Goal: Task Accomplishment & Management: Manage account settings

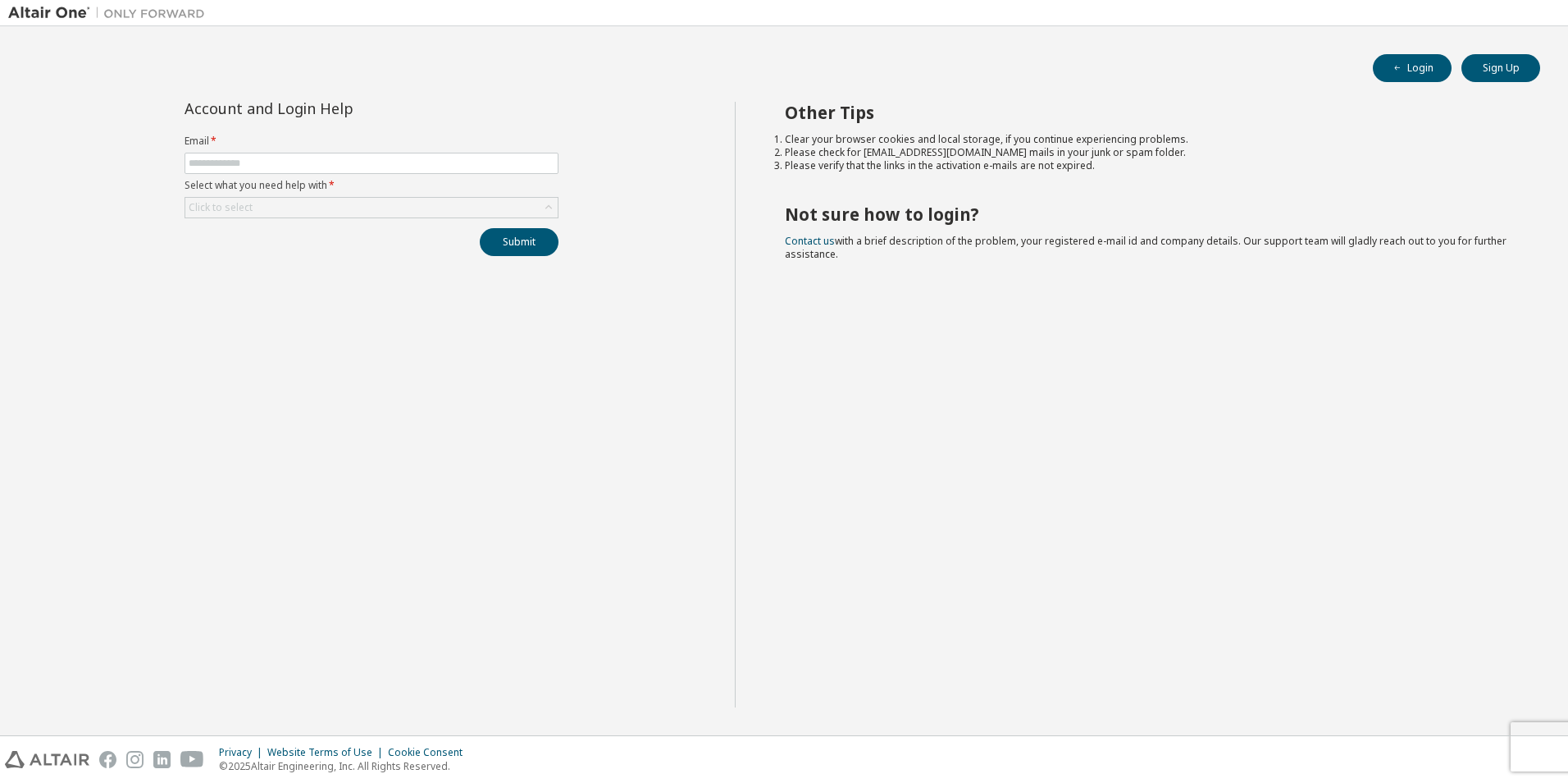
type input "**********"
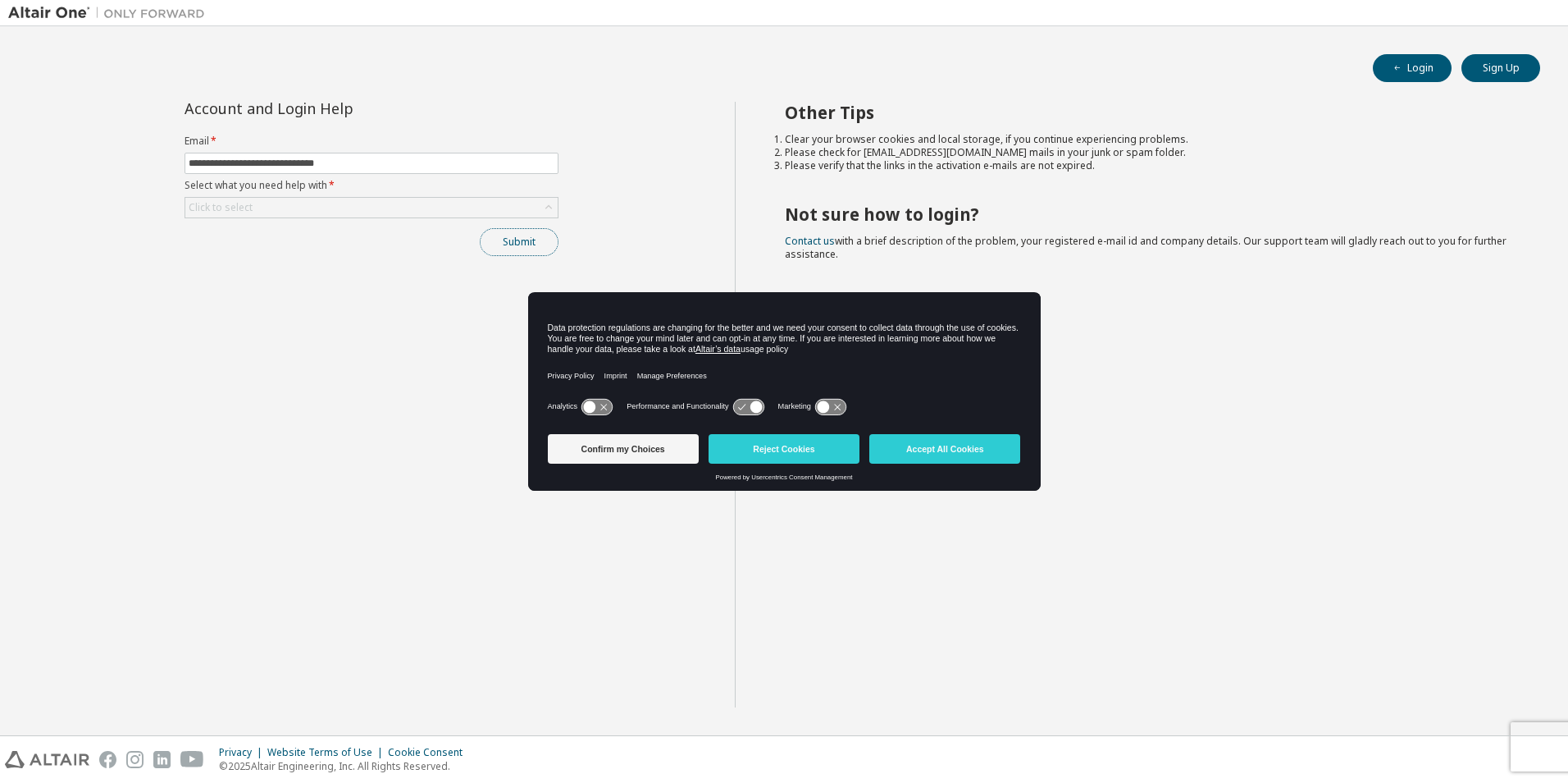
click at [520, 242] on button "Submit" at bounding box center [519, 242] width 79 height 28
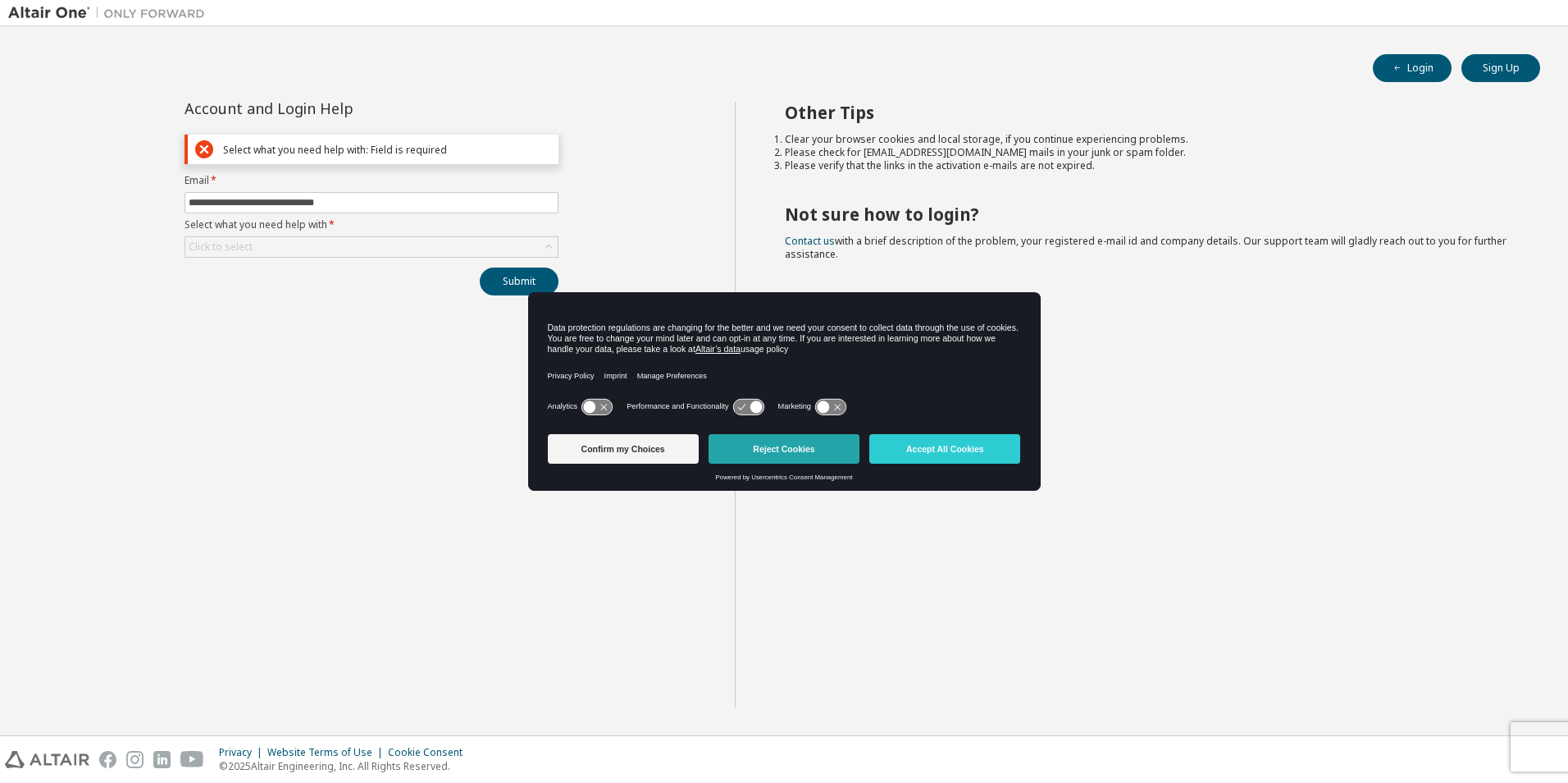
click at [811, 449] on button "Reject Cookies" at bounding box center [784, 449] width 151 height 30
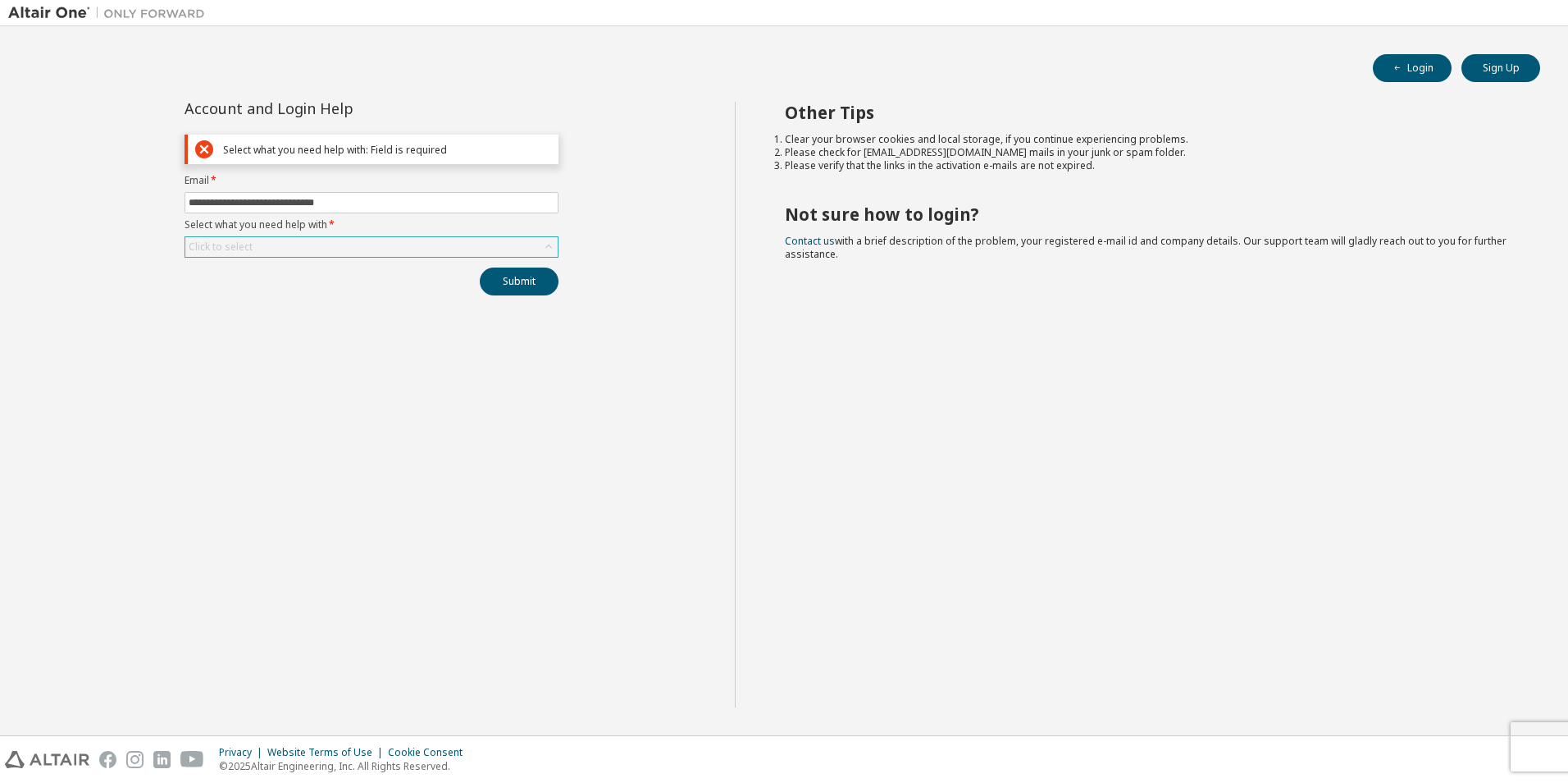
click at [481, 250] on div "Click to select" at bounding box center [371, 246] width 372 height 20
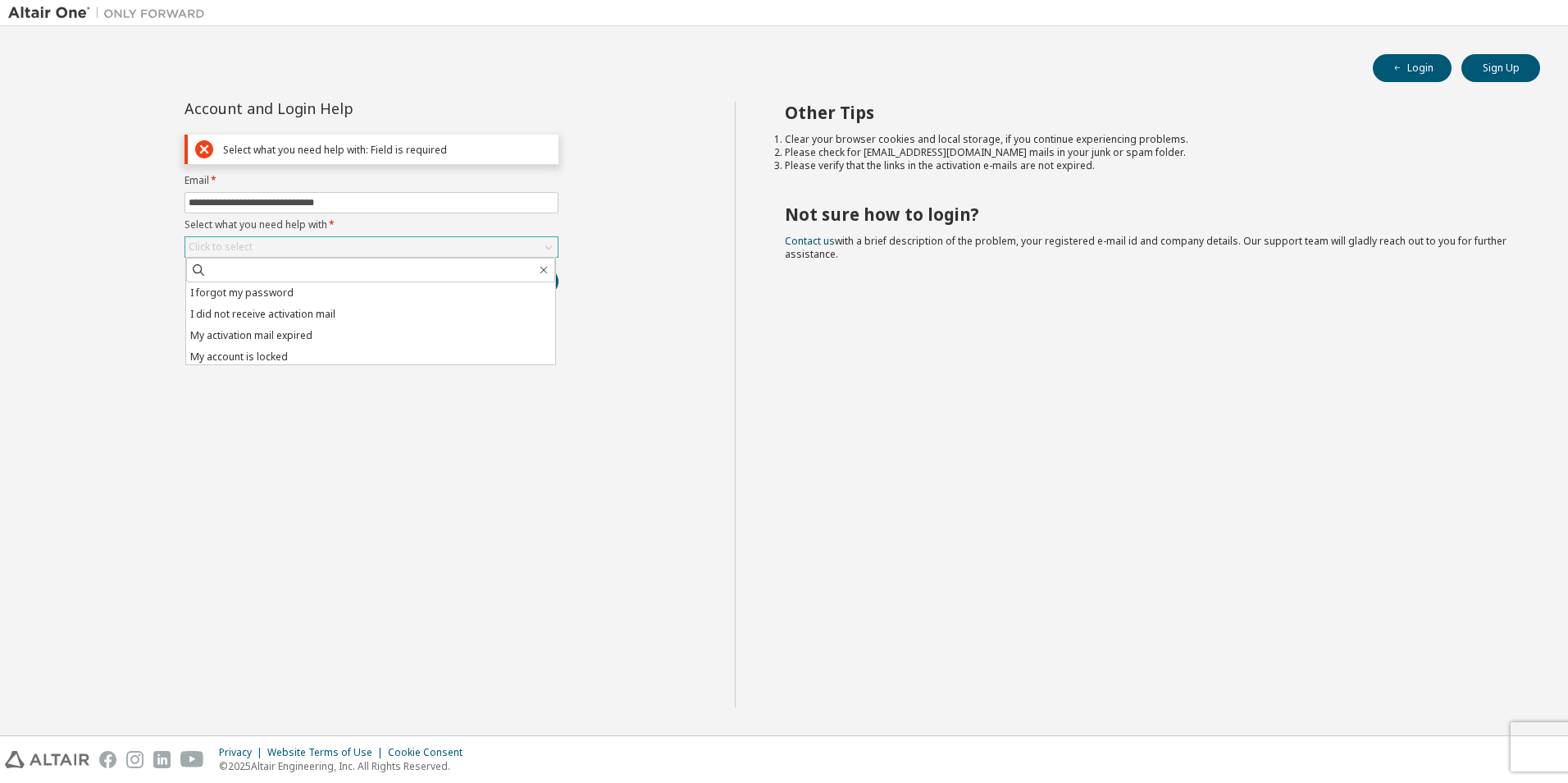
click at [481, 251] on div "Click to select" at bounding box center [371, 246] width 372 height 20
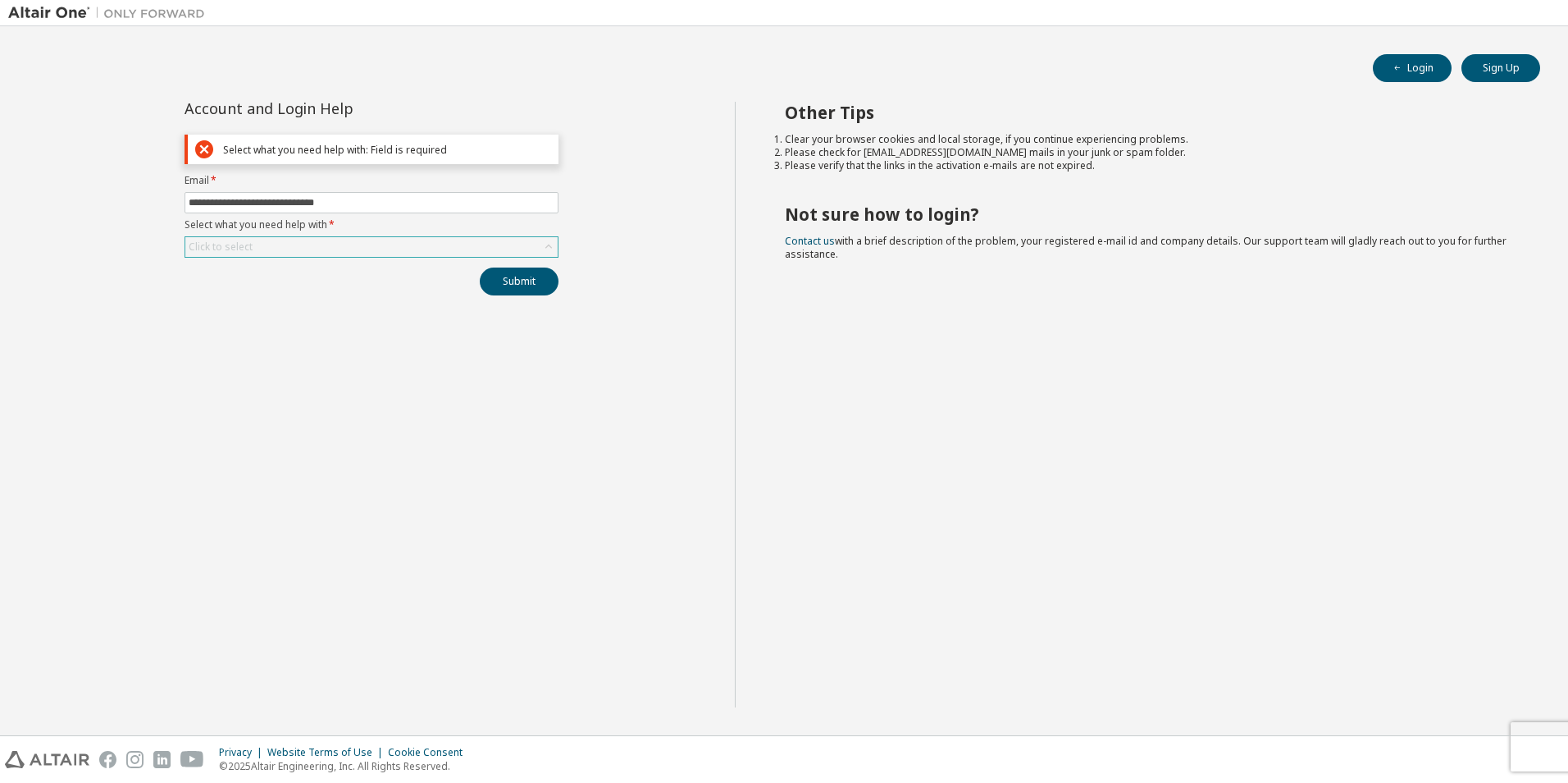
click at [481, 251] on div "Click to select" at bounding box center [371, 246] width 372 height 20
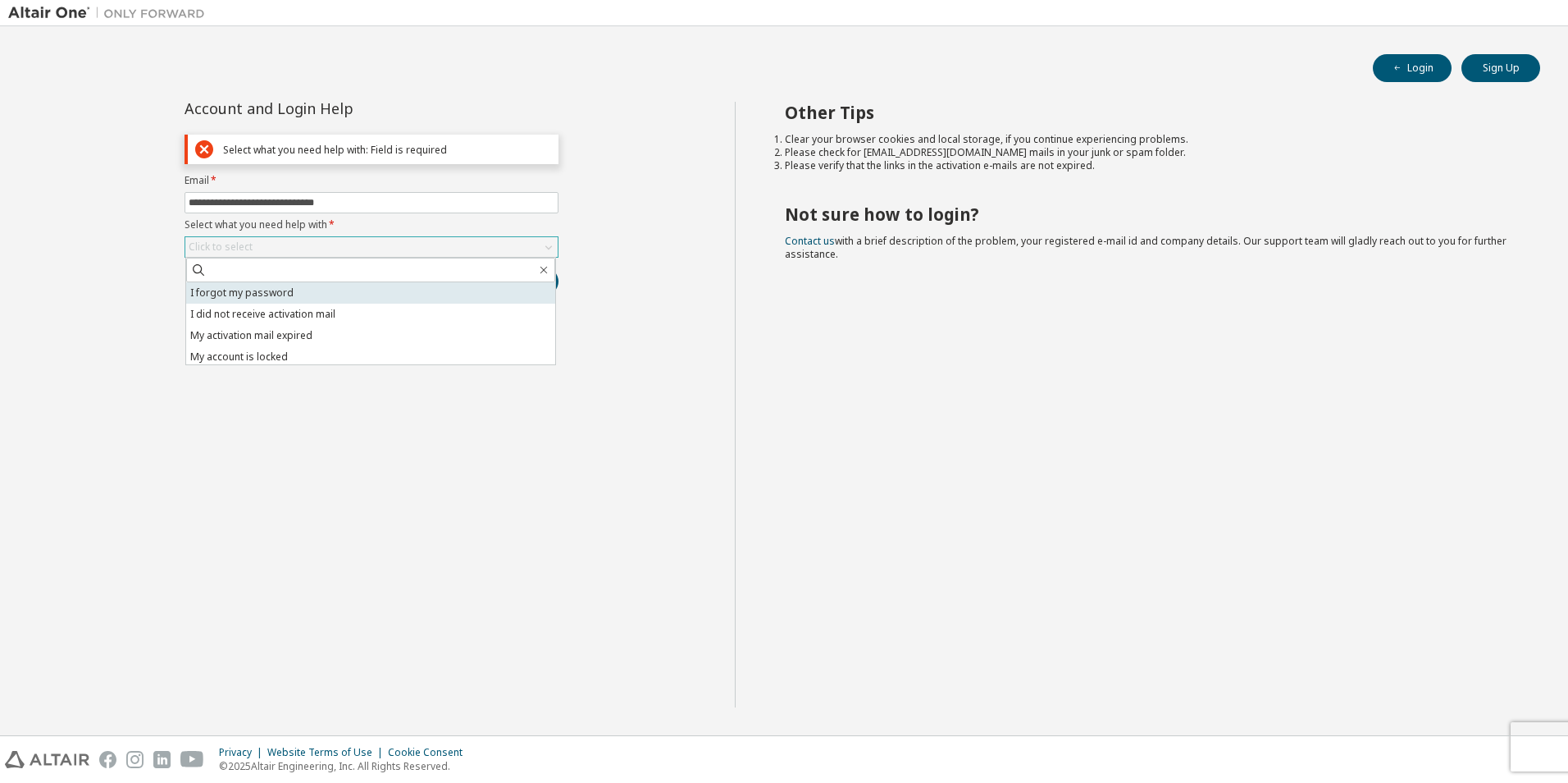
click at [331, 292] on li "I forgot my password" at bounding box center [371, 293] width 369 height 21
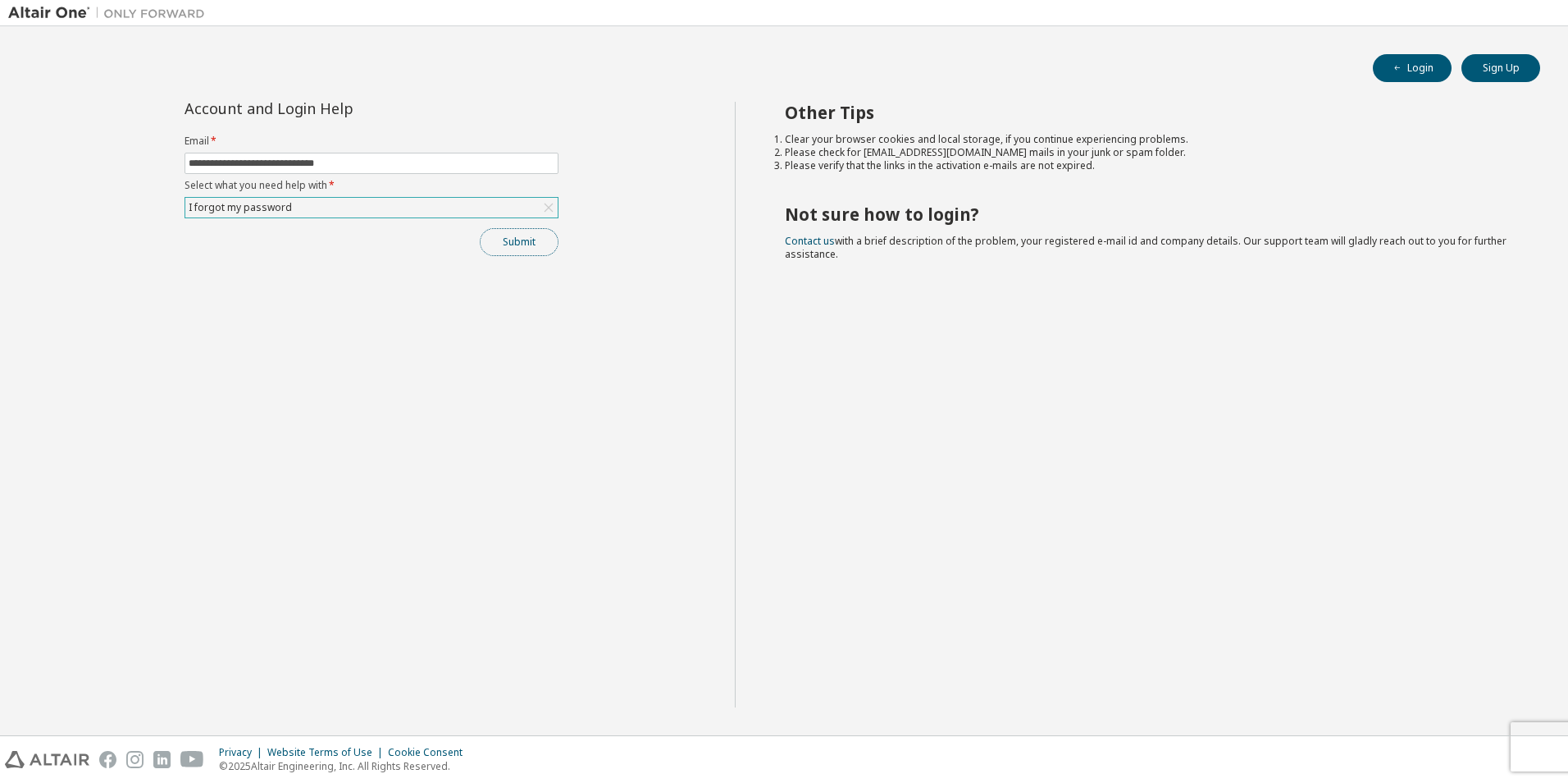
click at [508, 250] on button "Submit" at bounding box center [519, 242] width 79 height 28
